Goal: Task Accomplishment & Management: Manage account settings

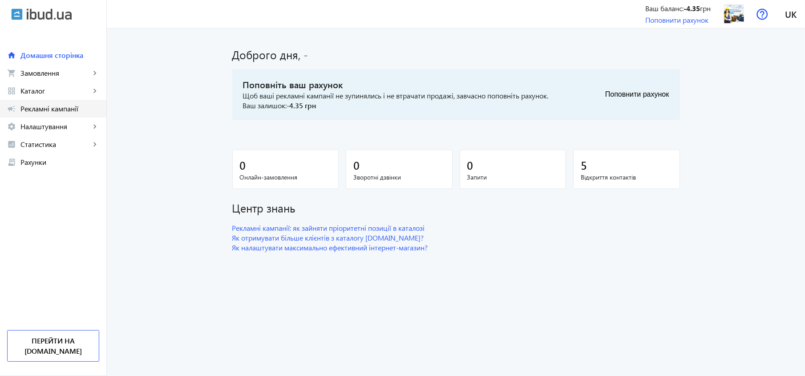
click at [52, 107] on span "Рекламні кампанії" at bounding box center [59, 108] width 79 height 9
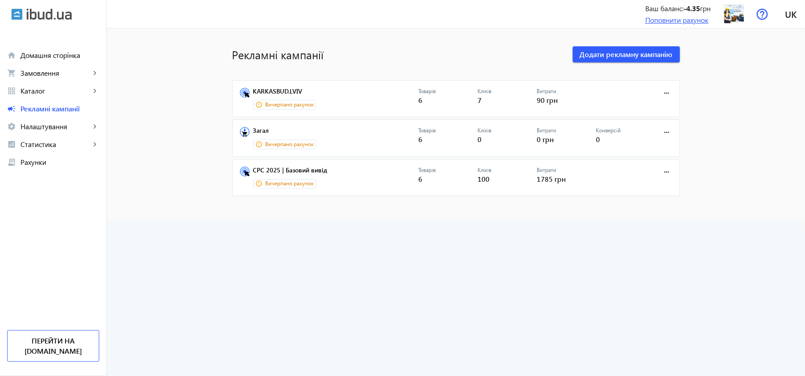
click at [689, 20] on link "Поповнити рахунок" at bounding box center [676, 19] width 63 height 9
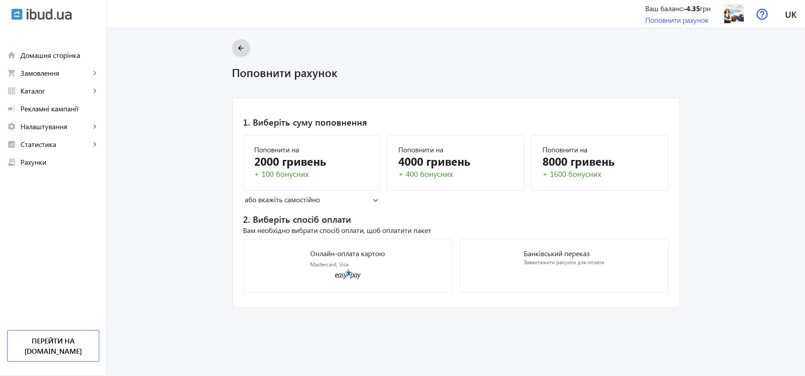
click at [239, 53] on mat-icon "arrow_back" at bounding box center [240, 48] width 11 height 11
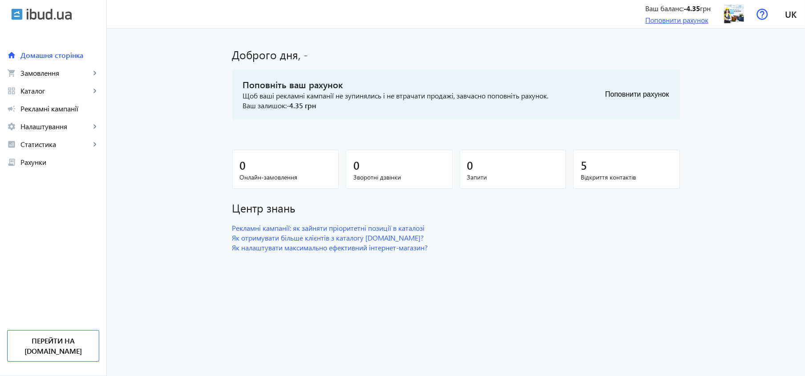
click at [652, 20] on link "Поповнити рахунок" at bounding box center [676, 19] width 63 height 9
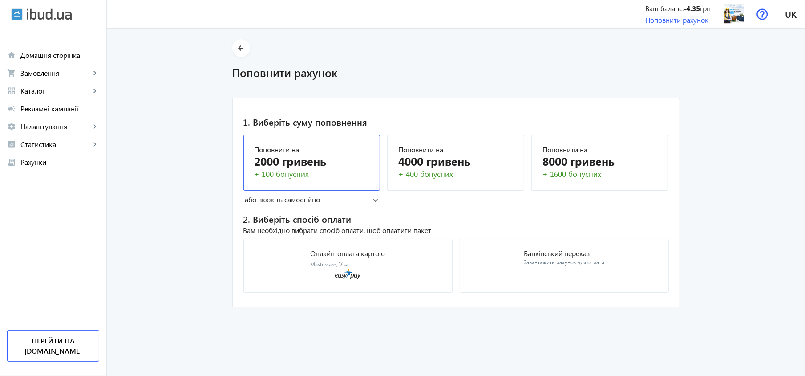
click at [341, 175] on div "+ 100 бонусних" at bounding box center [311, 174] width 115 height 11
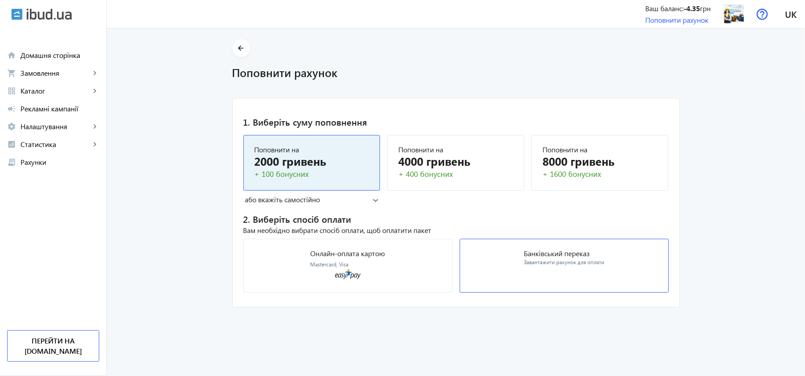
click at [548, 271] on mat-card "Банківський переказ Завантажити рахунок для оплати" at bounding box center [564, 265] width 209 height 54
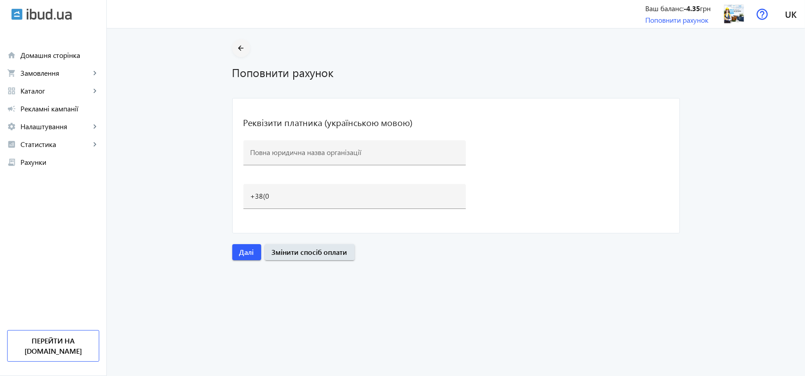
click at [233, 42] on button "arrow_back" at bounding box center [241, 48] width 18 height 18
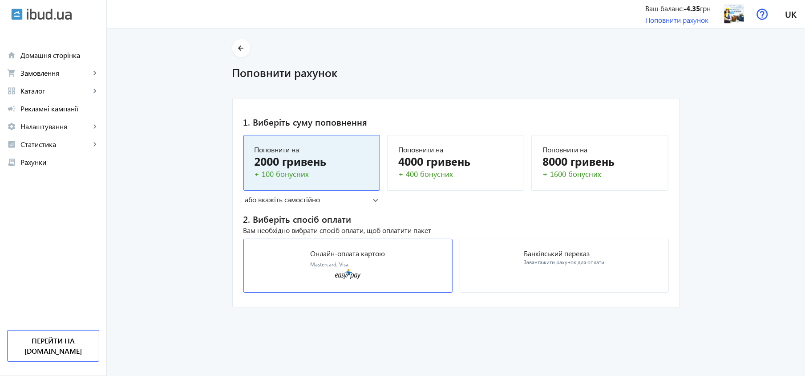
click at [397, 285] on mat-card "Онлайн-оплата картою Mastercard, Visa" at bounding box center [347, 265] width 209 height 54
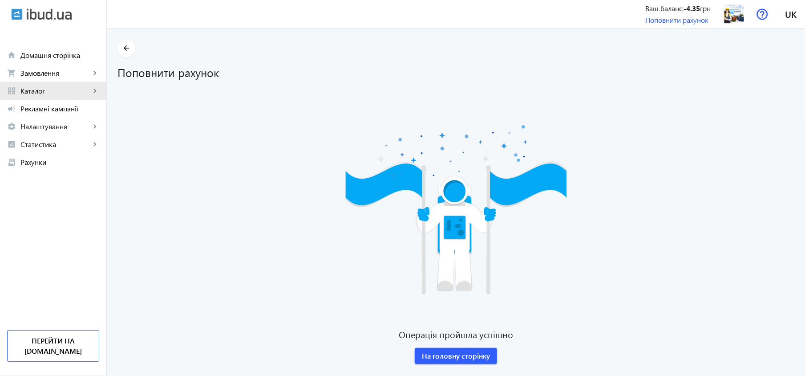
click at [50, 86] on span "Каталог" at bounding box center [55, 90] width 70 height 9
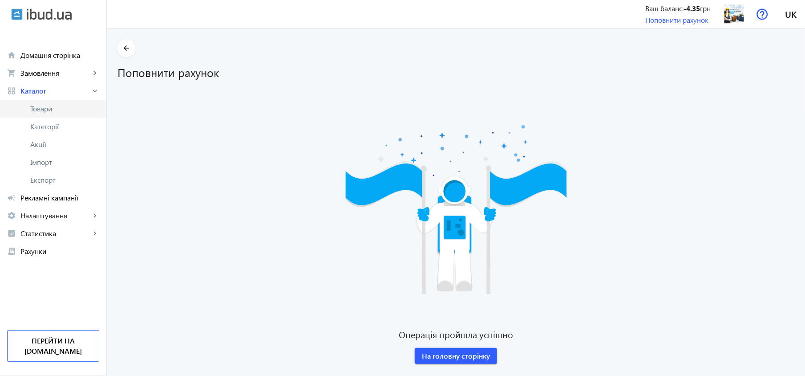
click at [48, 113] on span "Товари" at bounding box center [64, 108] width 69 height 9
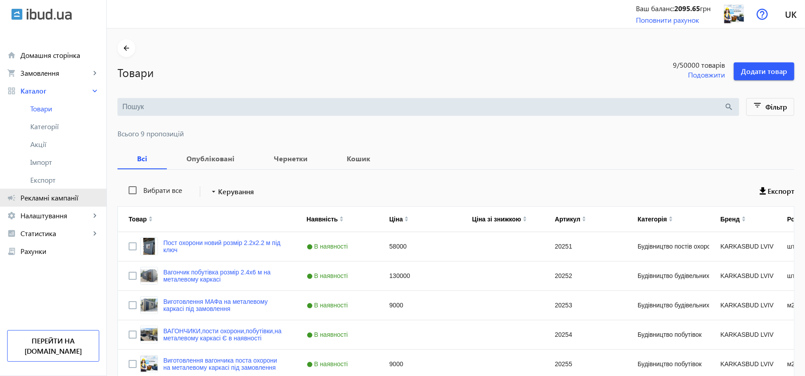
click at [68, 201] on span "Рекламні кампанії" at bounding box center [59, 197] width 79 height 9
